Goal: Information Seeking & Learning: Understand process/instructions

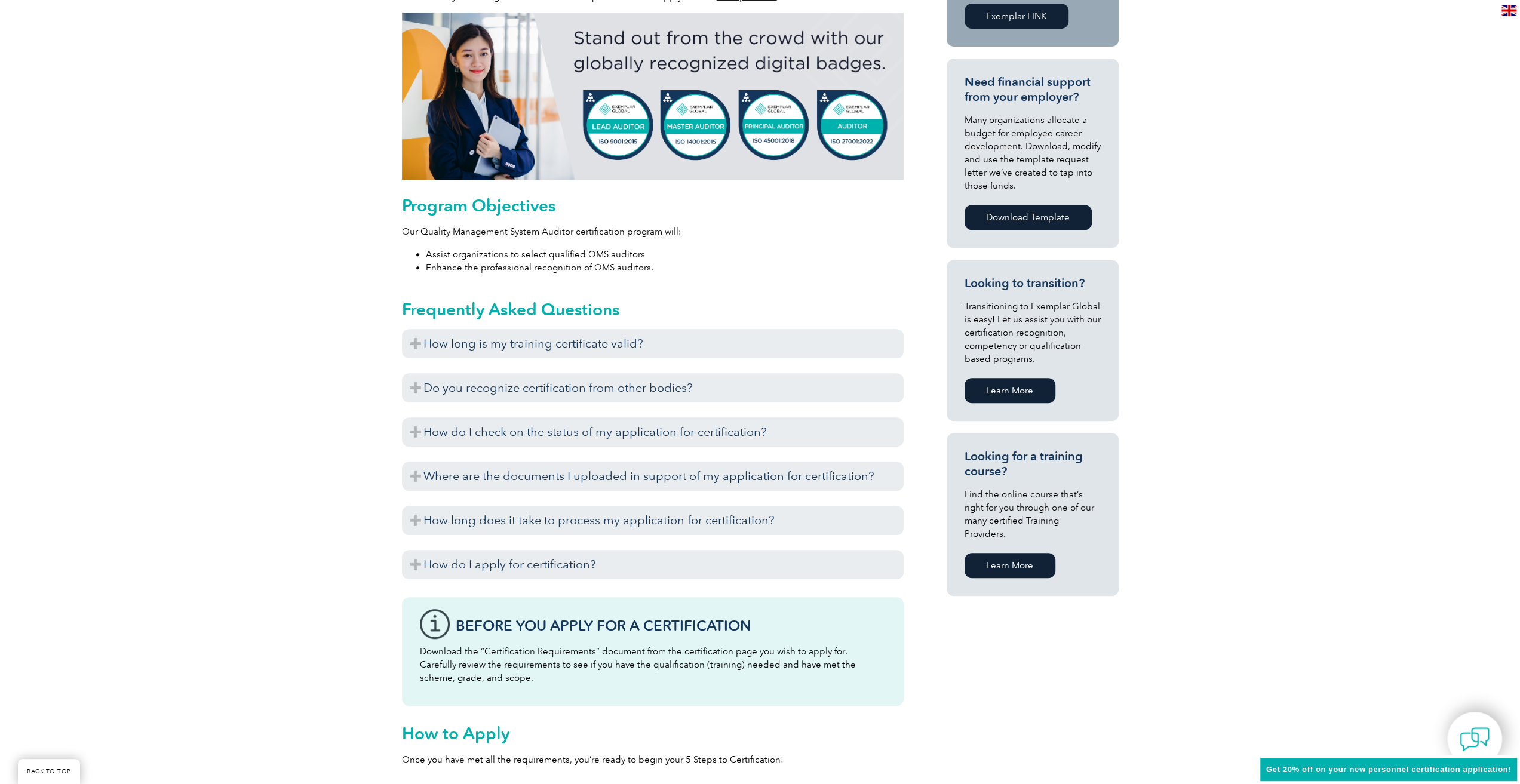
scroll to position [478, 0]
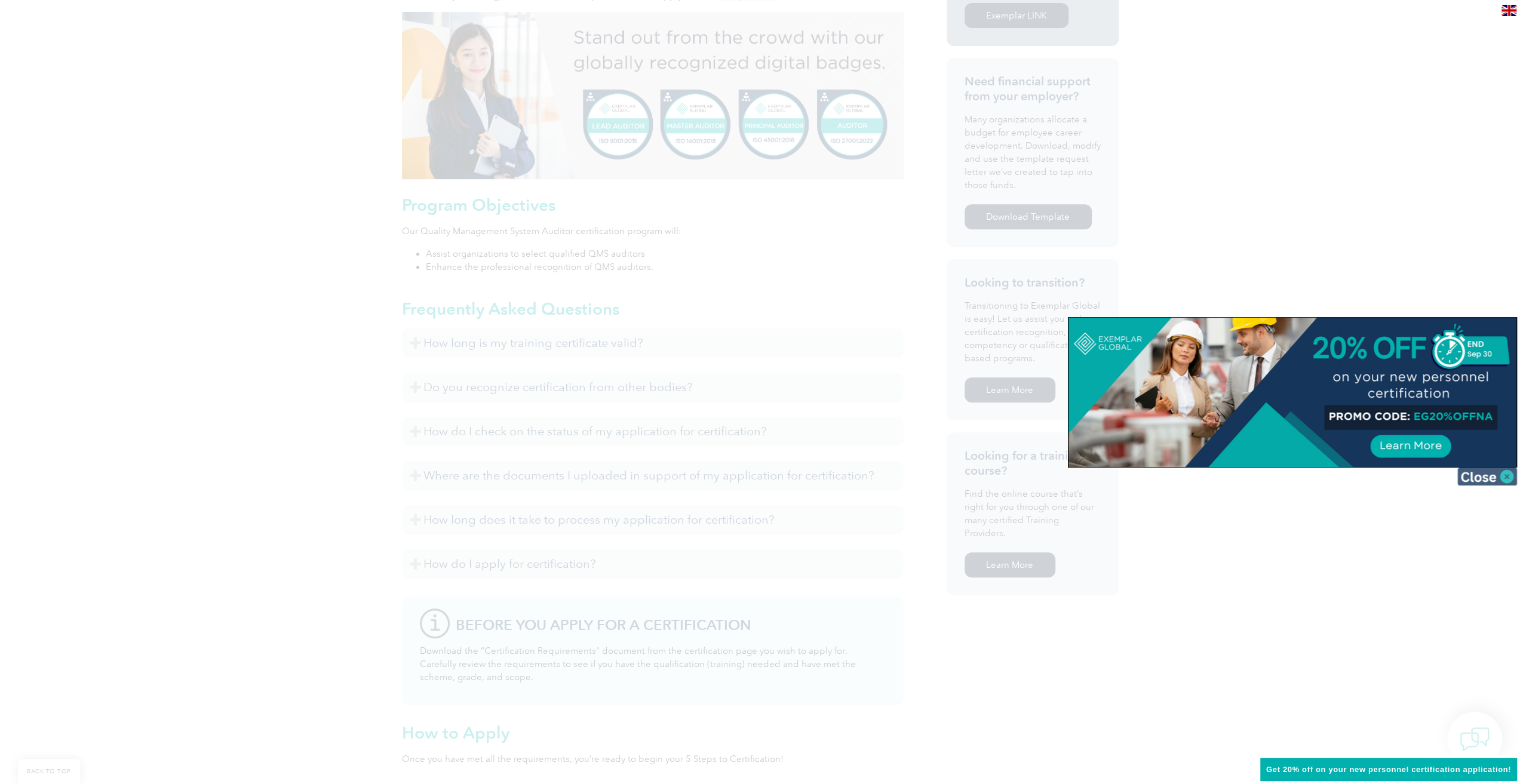
click at [1512, 478] on img at bounding box center [1487, 476] width 60 height 18
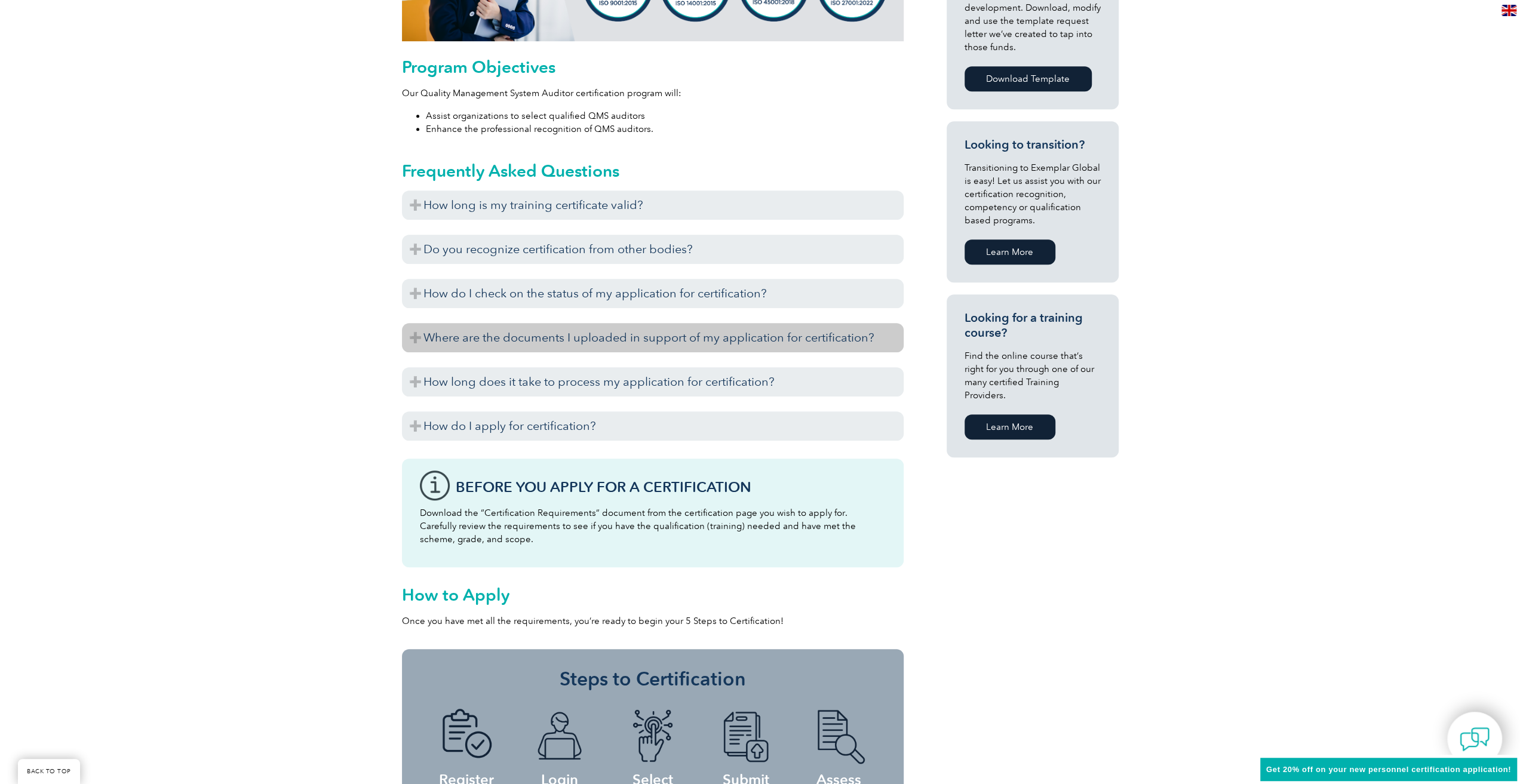
scroll to position [549, 0]
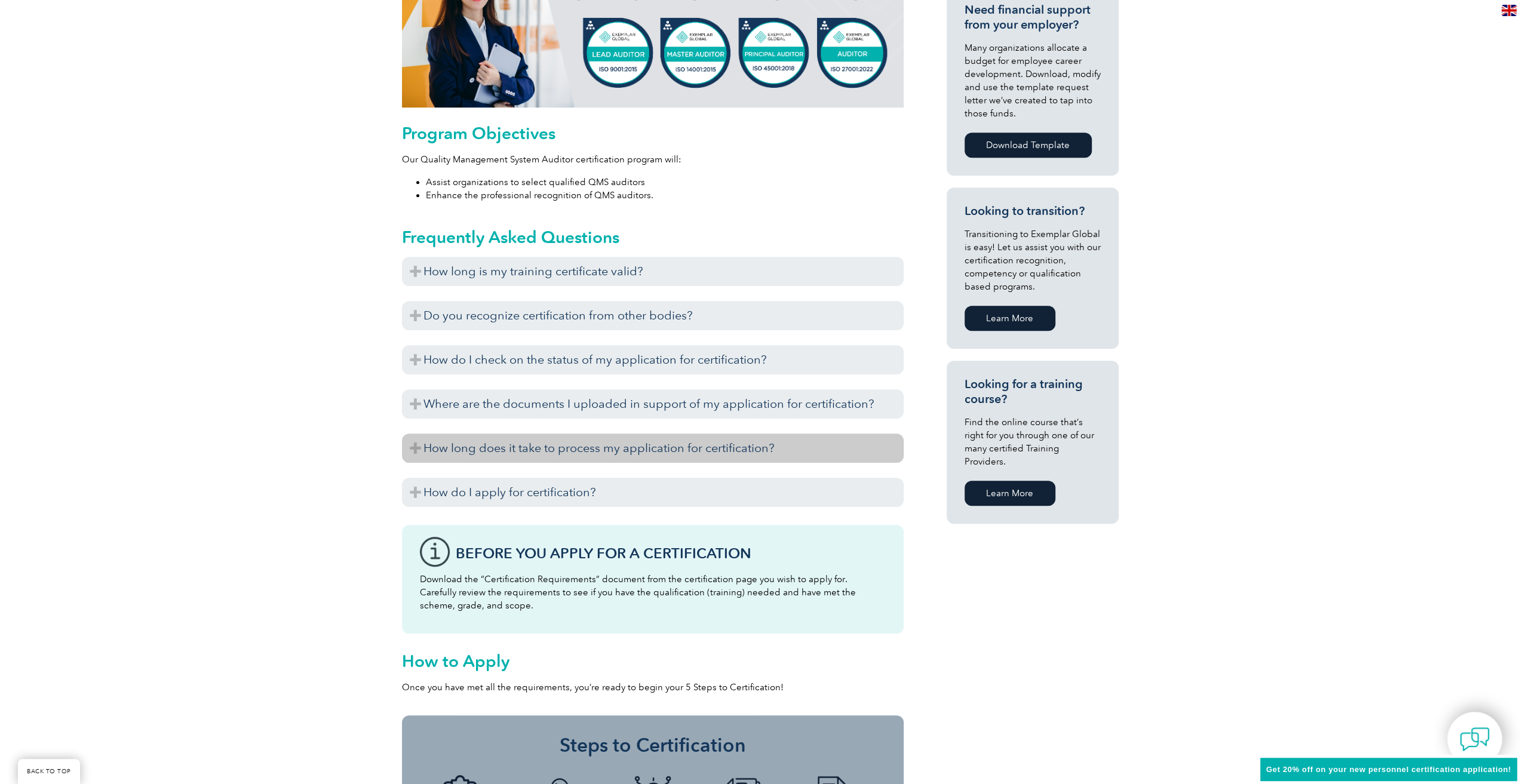
click at [710, 453] on h3 "How long does it take to process my application for certification?" at bounding box center [653, 448] width 502 height 29
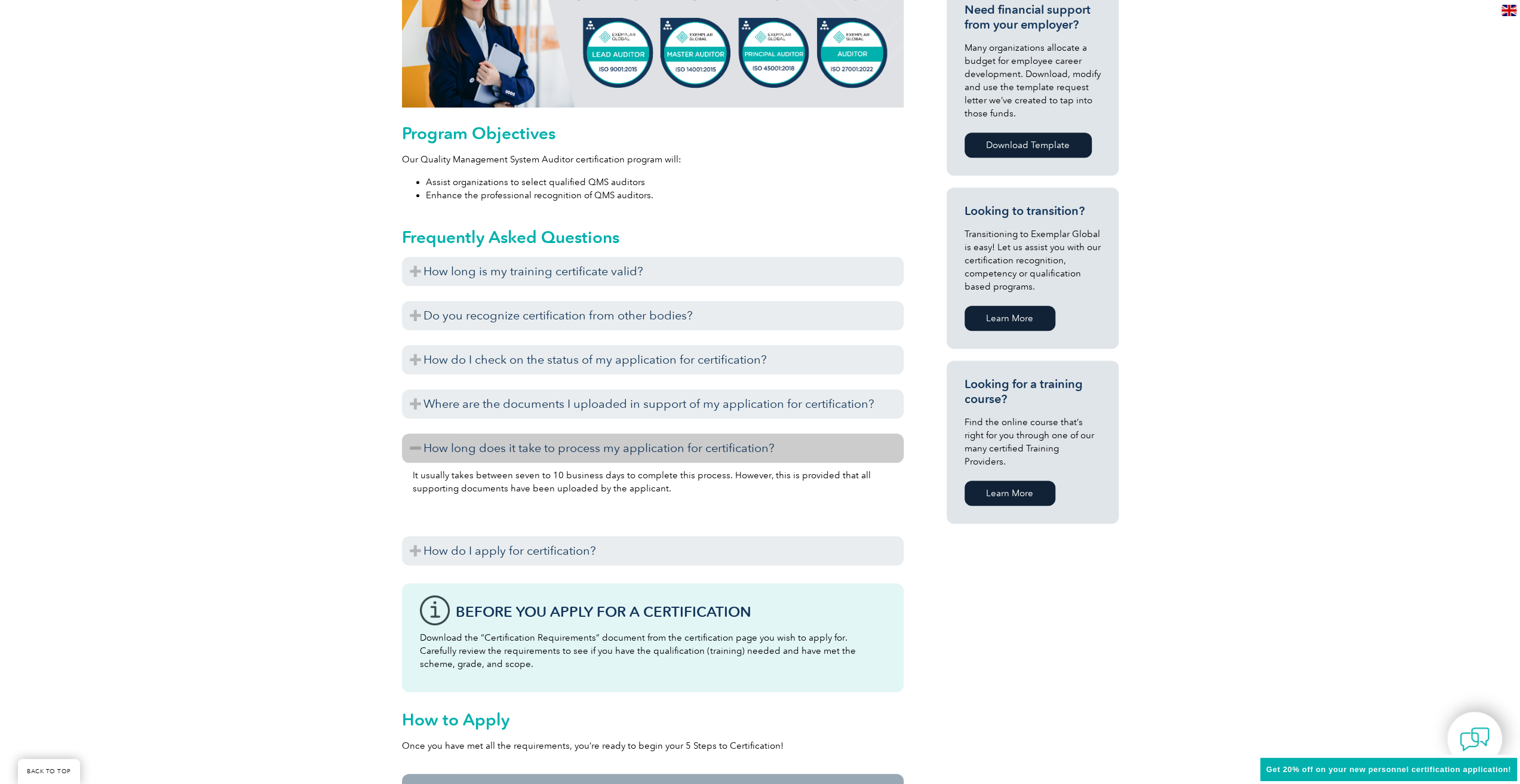
click at [708, 455] on h3 "How long does it take to process my application for certification?" at bounding box center [653, 448] width 502 height 29
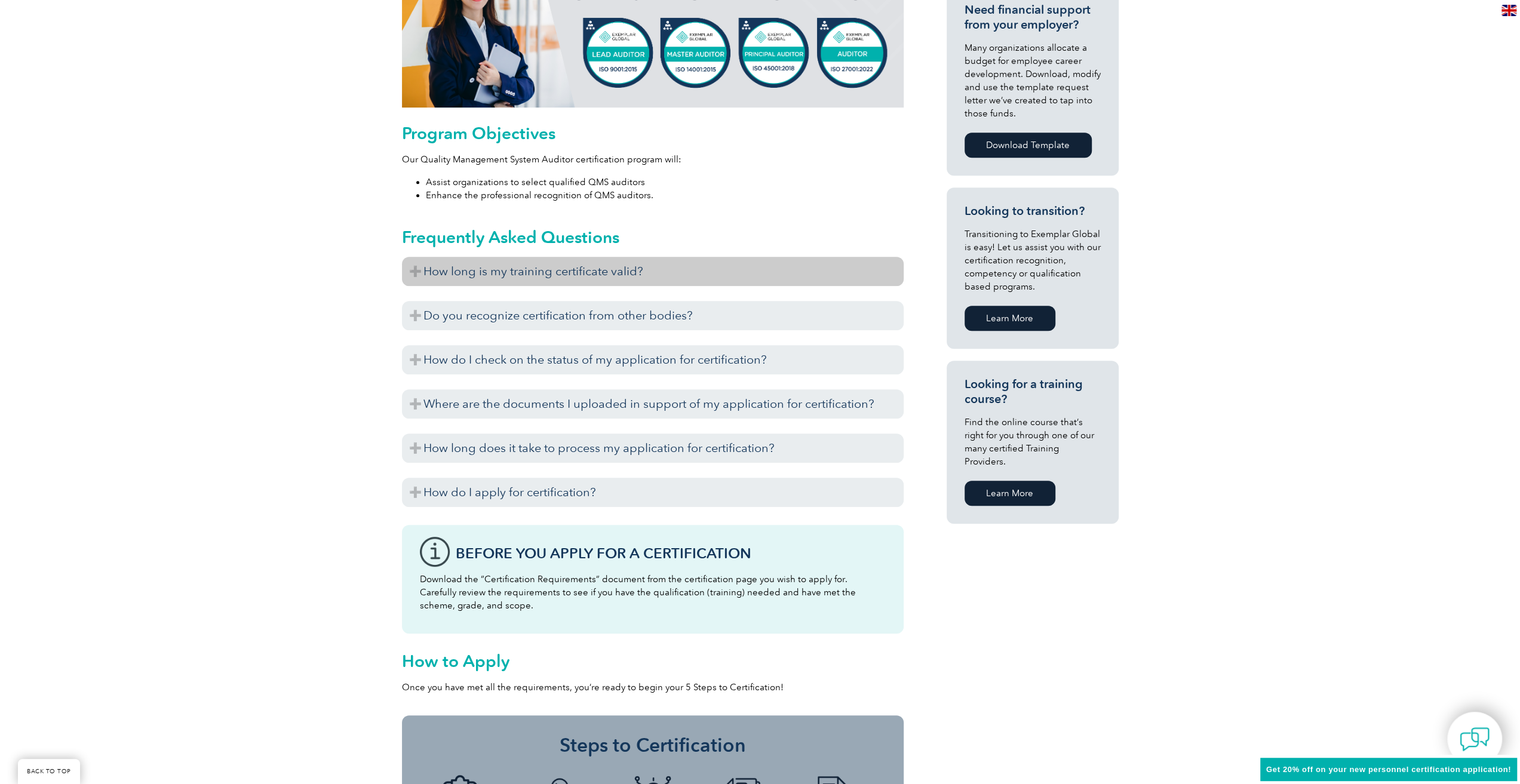
click at [674, 272] on h3 "How long is my training certificate valid?" at bounding box center [653, 272] width 502 height 29
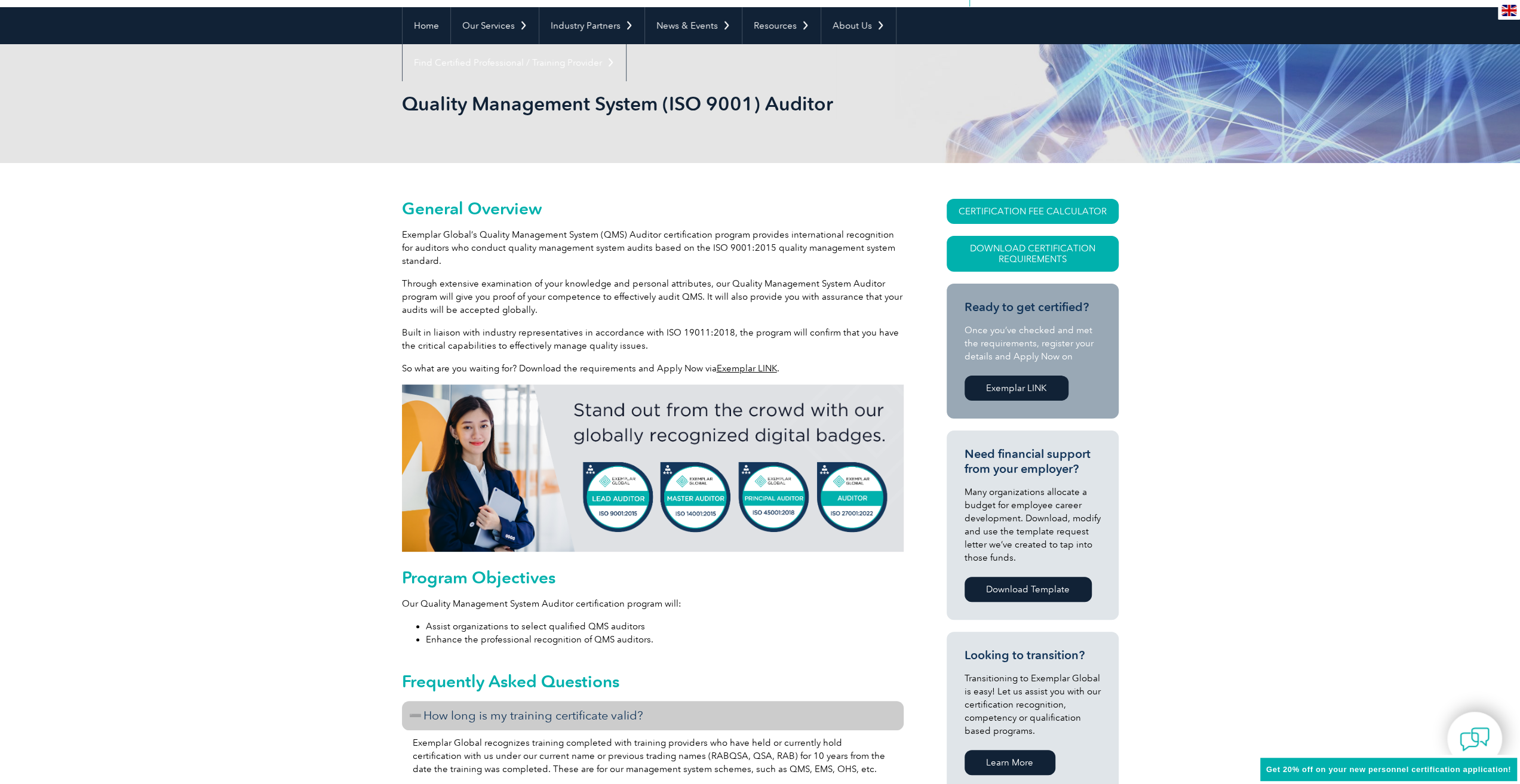
scroll to position [0, 0]
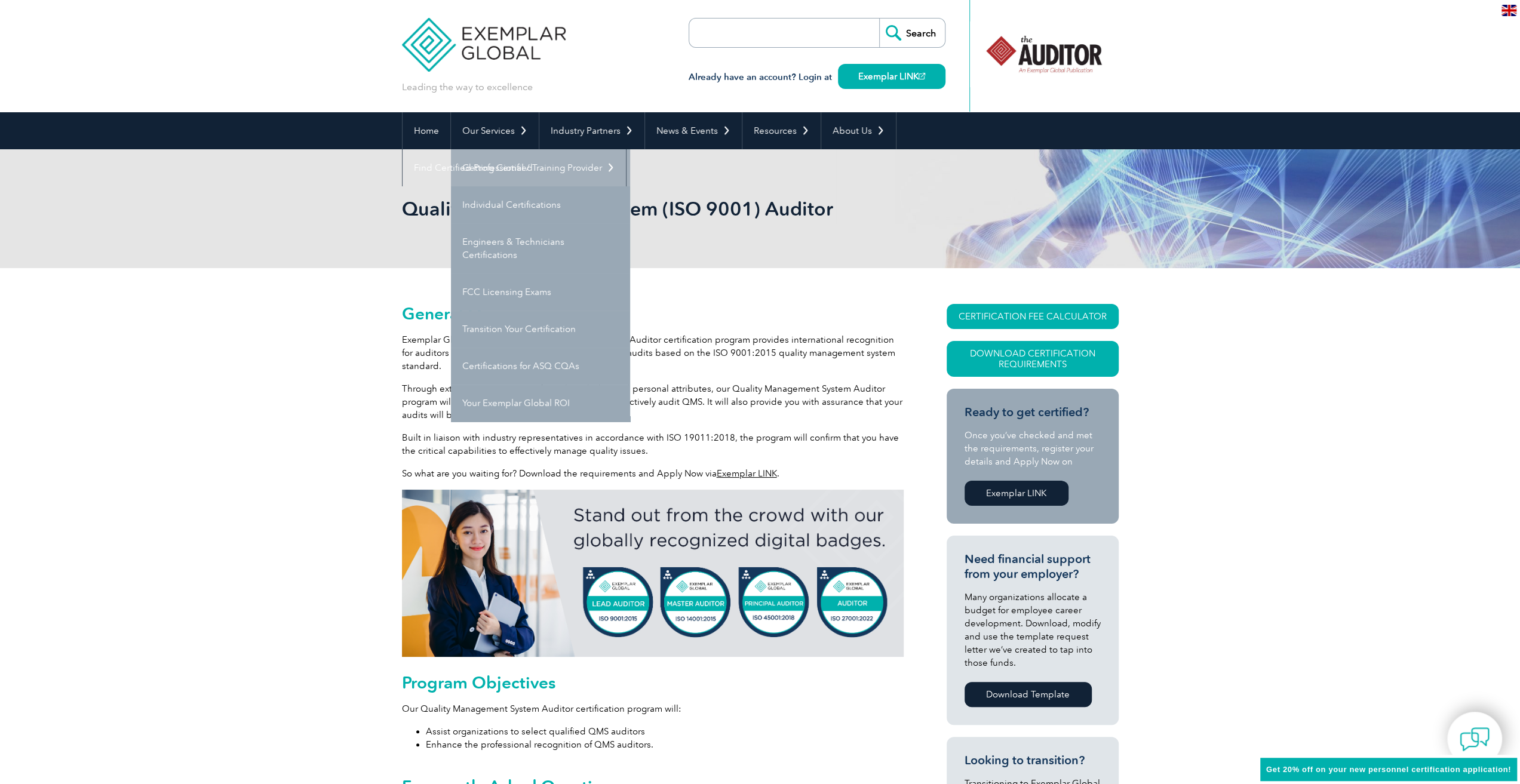
click at [506, 176] on link "Getting Certified" at bounding box center [541, 167] width 179 height 37
